Goal: Task Accomplishment & Management: Complete application form

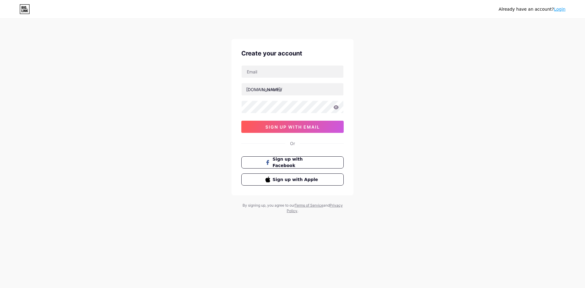
click at [269, 79] on div "[DOMAIN_NAME]/ sign up with email" at bounding box center [292, 99] width 102 height 68
click at [264, 91] on input "text" at bounding box center [293, 89] width 102 height 12
click at [237, 65] on div "Create your account [DOMAIN_NAME]/ 03AFcWeA47R66EGF-uU06NB0aRGyELBvLEUjcezDsPog…" at bounding box center [293, 117] width 122 height 156
drag, startPoint x: 265, startPoint y: 73, endPoint x: 268, endPoint y: 73, distance: 3.4
click at [265, 73] on input "text" at bounding box center [293, 72] width 102 height 12
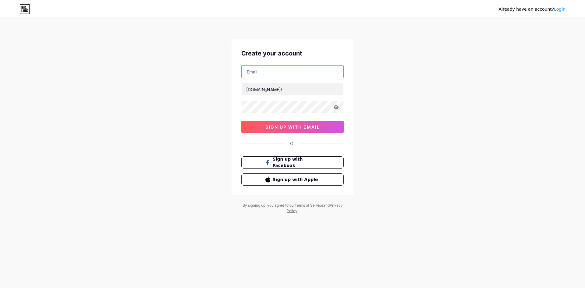
type input "[EMAIL_ADDRESS][DOMAIN_NAME]"
click at [282, 93] on input "text" at bounding box center [293, 89] width 102 height 12
drag, startPoint x: 246, startPoint y: 71, endPoint x: 271, endPoint y: 71, distance: 25.3
click at [271, 71] on input "[EMAIL_ADDRESS][DOMAIN_NAME]" at bounding box center [293, 72] width 102 height 12
click at [273, 85] on input "text" at bounding box center [293, 89] width 102 height 12
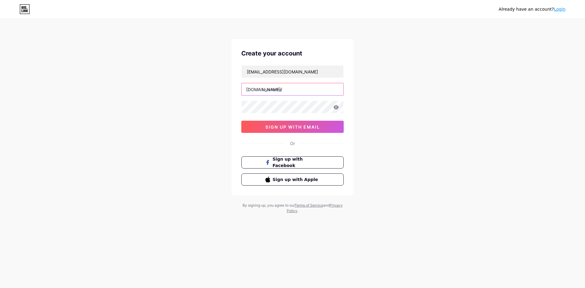
paste input "meerastech"
type input "meerastech"
click at [303, 128] on span "sign up with email" at bounding box center [292, 126] width 55 height 5
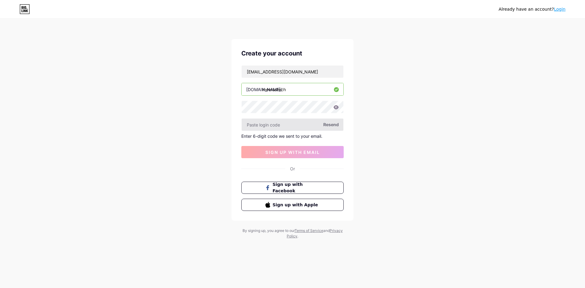
click at [285, 122] on input "text" at bounding box center [293, 125] width 102 height 12
paste input "517168"
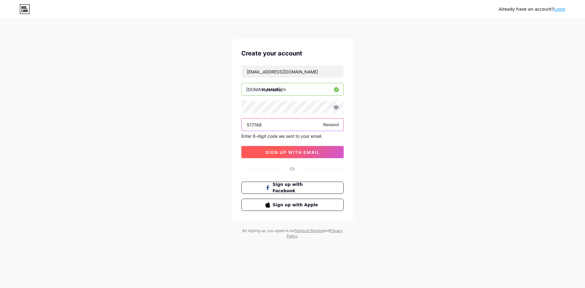
type input "517168"
click at [284, 154] on span "sign up with email" at bounding box center [292, 152] width 55 height 5
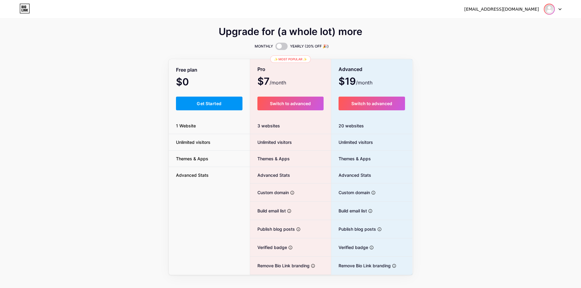
click at [544, 11] on img at bounding box center [549, 9] width 10 height 10
click at [515, 21] on link "Dashboard" at bounding box center [523, 25] width 76 height 16
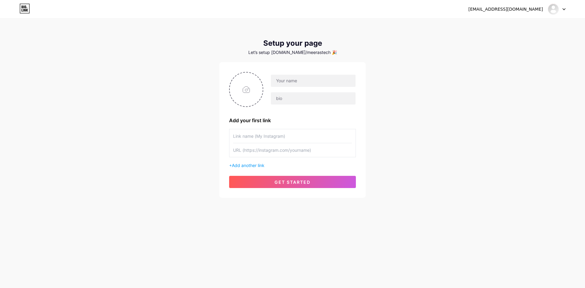
click at [316, 87] on div at bounding box center [313, 80] width 85 height 13
click at [313, 84] on input "text" at bounding box center [313, 81] width 85 height 12
drag, startPoint x: 299, startPoint y: 80, endPoint x: 334, endPoint y: 79, distance: 35.0
click at [334, 79] on input "[EMAIL_ADDRESS][DOMAIN_NAME]" at bounding box center [313, 81] width 85 height 12
type input "meerastech"
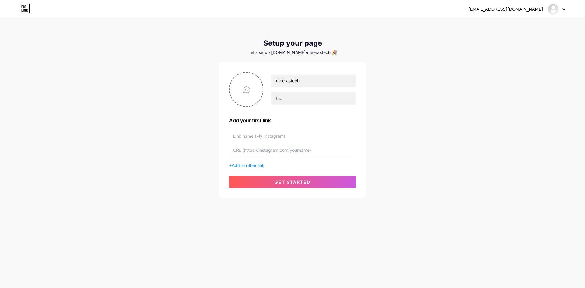
drag, startPoint x: 278, startPoint y: 87, endPoint x: 285, endPoint y: 100, distance: 14.2
click at [278, 87] on div "meerastech" at bounding box center [309, 89] width 93 height 30
click at [285, 100] on input "text" at bounding box center [313, 98] width 85 height 12
paste input "Meeras Tech began with a modest vision, assist companies to grow in the online …"
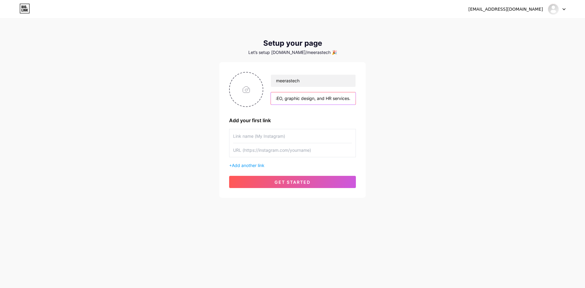
type input "Meeras Tech began with a modest vision, assist companies to grow in the online …"
click at [257, 129] on input "text" at bounding box center [292, 136] width 119 height 14
click at [283, 158] on div "+ Add another link" at bounding box center [292, 149] width 127 height 40
click at [282, 153] on input "text" at bounding box center [292, 150] width 119 height 14
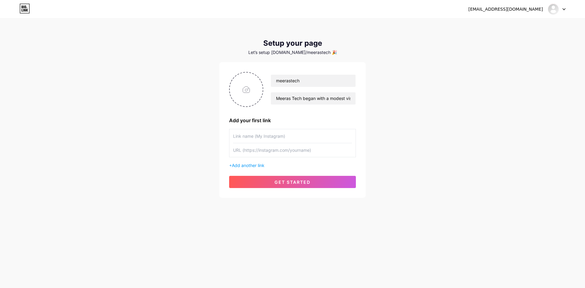
click at [252, 162] on div "+ Add another link" at bounding box center [292, 165] width 127 height 6
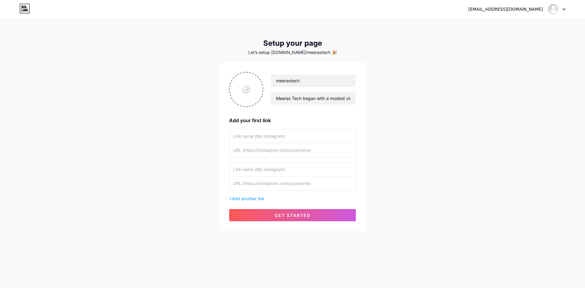
click at [267, 142] on input "text" at bounding box center [292, 136] width 119 height 14
type input "My Website"
click at [289, 144] on input "text" at bounding box center [292, 150] width 119 height 14
paste input "[URL][DOMAIN_NAME]"
type input "[URL][DOMAIN_NAME]"
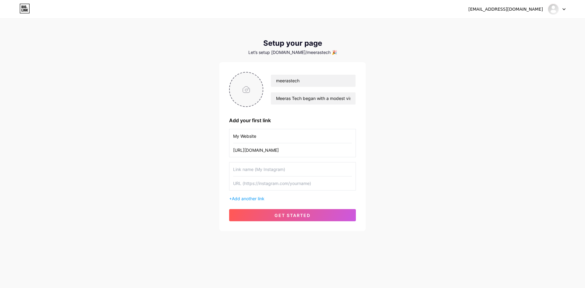
click at [248, 91] on input "file" at bounding box center [246, 90] width 33 height 34
type input "C:\fakepath\Screenshot [DATE] 162116.png"
click at [310, 223] on div "meerastech Meeras Tech began with a modest vision, assist companies to grow in …" at bounding box center [292, 146] width 146 height 169
click at [307, 216] on span "get started" at bounding box center [293, 215] width 36 height 5
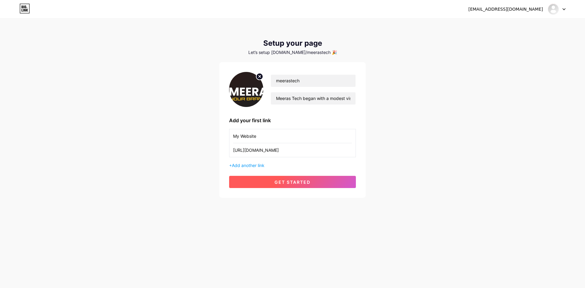
click at [308, 185] on button "get started" at bounding box center [292, 182] width 127 height 12
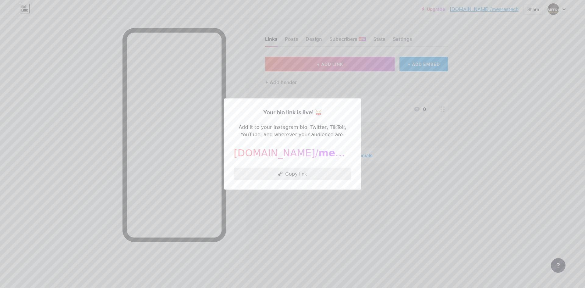
click at [283, 174] on button "Copy link" at bounding box center [293, 174] width 118 height 12
